Goal: Task Accomplishment & Management: Manage account settings

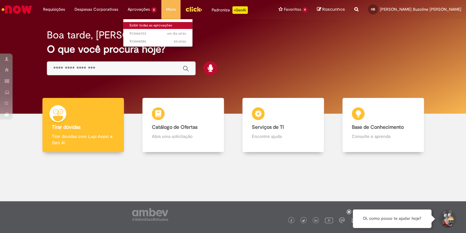
click at [144, 28] on link "Exibir todas as aprovações" at bounding box center [157, 25] width 69 height 7
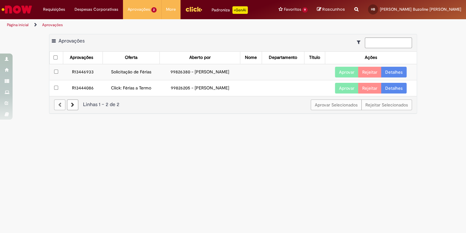
click at [341, 75] on button "Aprovar" at bounding box center [347, 72] width 24 height 11
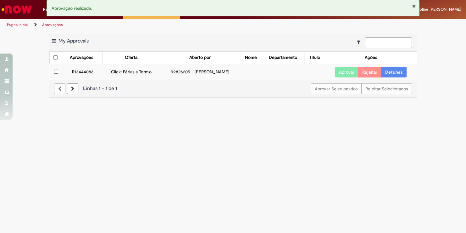
click at [341, 72] on button "Aprovar" at bounding box center [347, 72] width 24 height 11
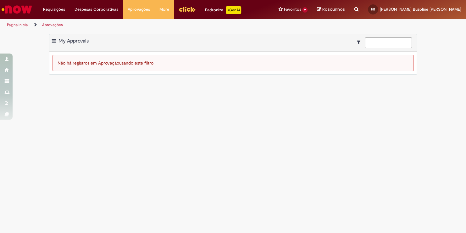
click at [15, 27] on li "Página inicial" at bounding box center [22, 25] width 35 height 12
click at [19, 26] on link "Página inicial" at bounding box center [18, 24] width 22 height 5
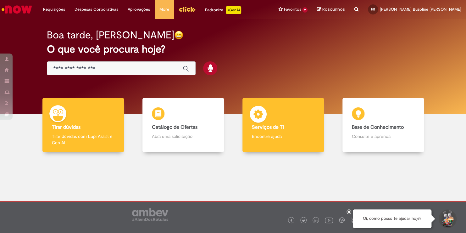
click at [265, 127] on b "Serviços de TI" at bounding box center [268, 127] width 32 height 6
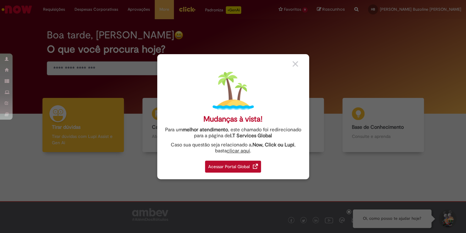
click at [240, 164] on div "Acessar Portal Global" at bounding box center [233, 167] width 56 height 12
